Goal: Task Accomplishment & Management: Complete application form

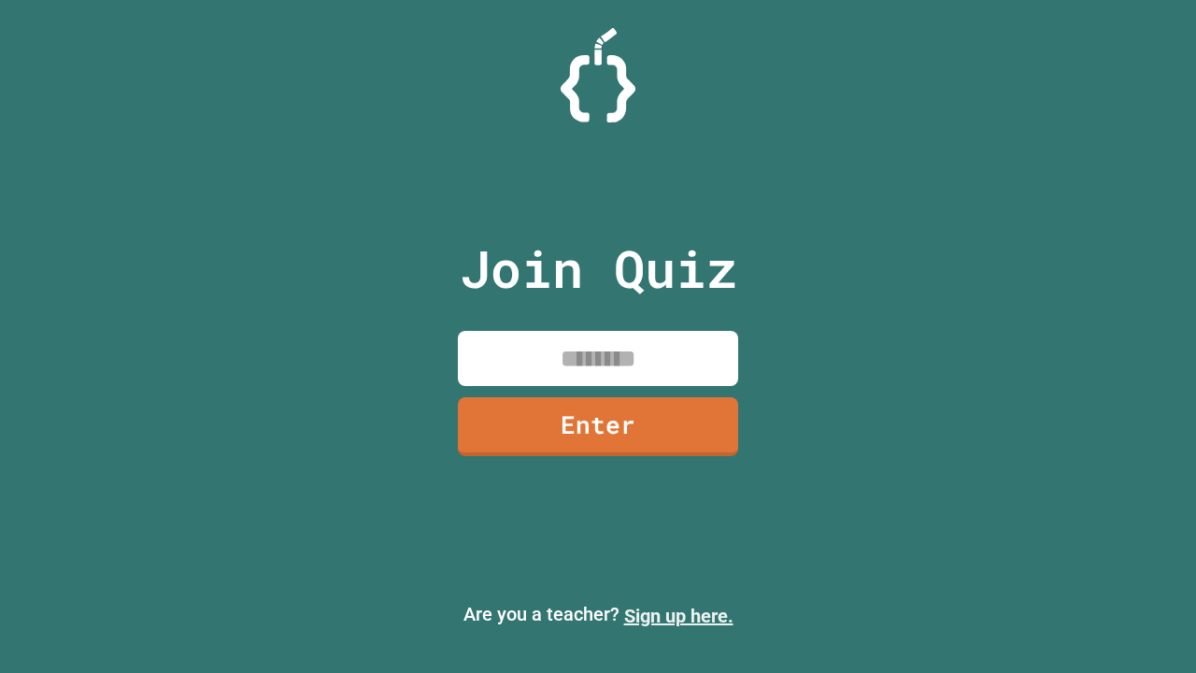
click at [678, 616] on link "Sign up here." at bounding box center [678, 615] width 109 height 22
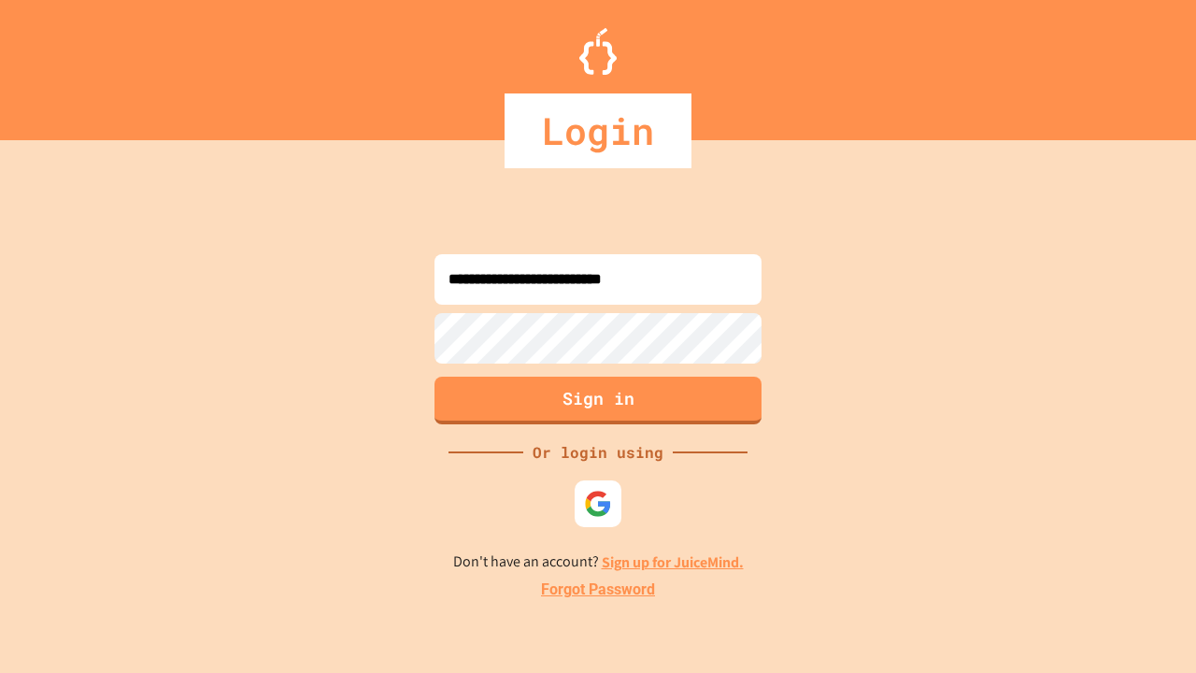
type input "**********"
